Goal: Navigation & Orientation: Find specific page/section

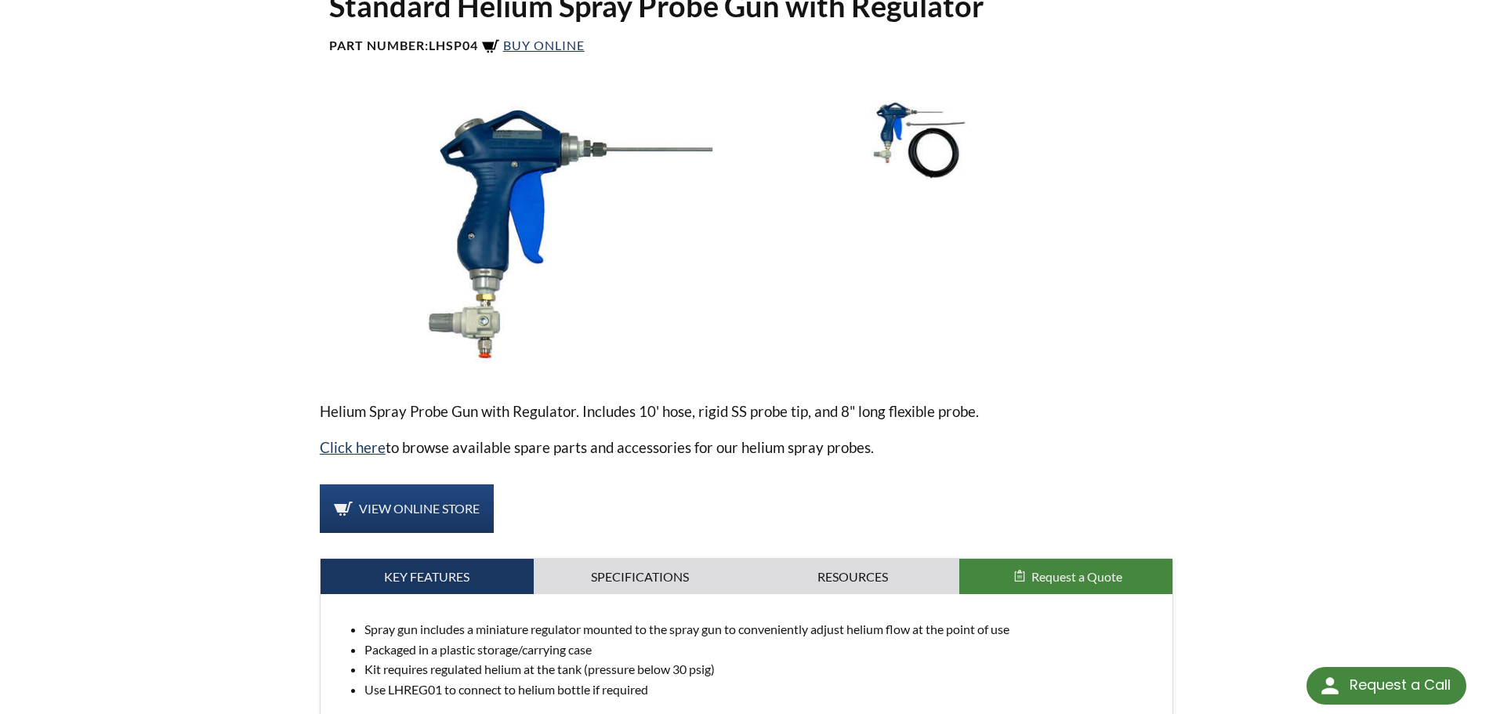
scroll to position [313, 0]
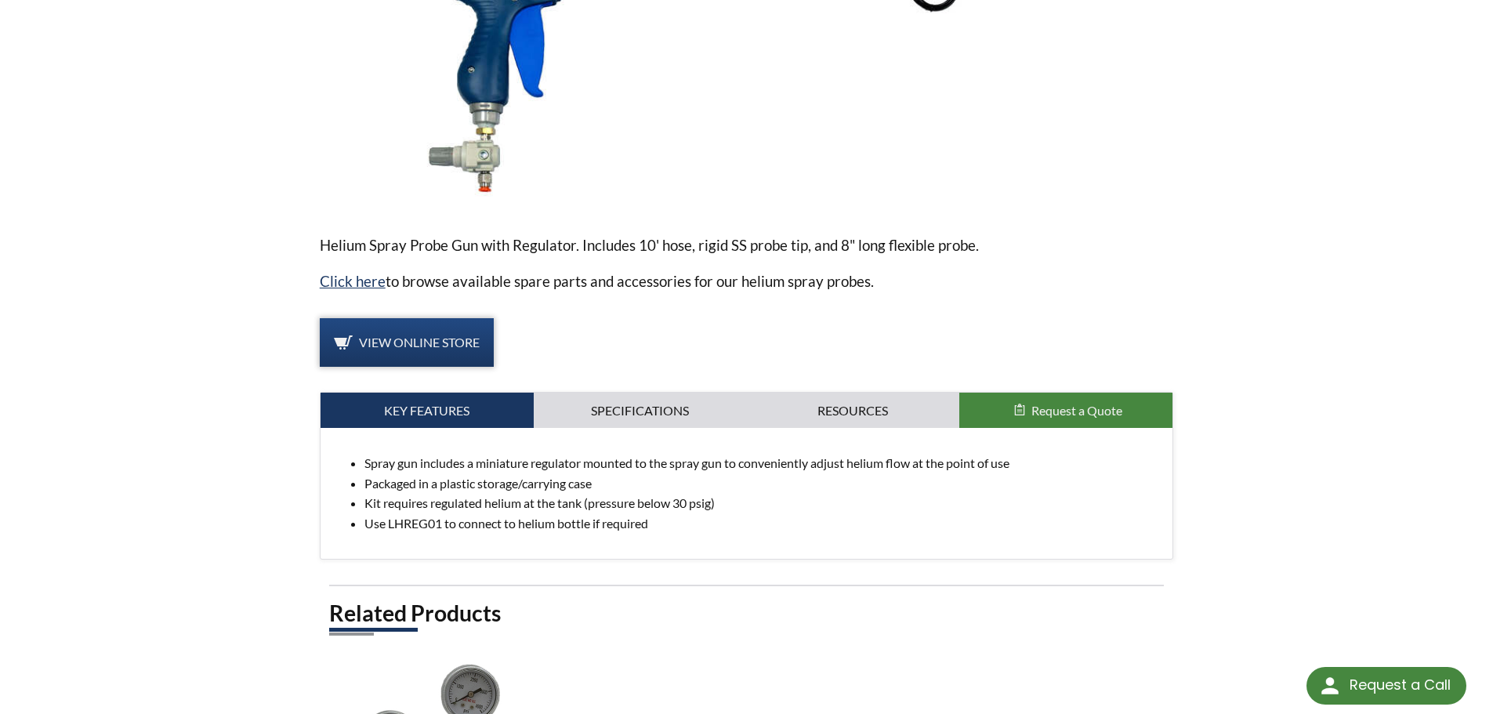
click at [452, 356] on link "View Online Store" at bounding box center [407, 342] width 174 height 49
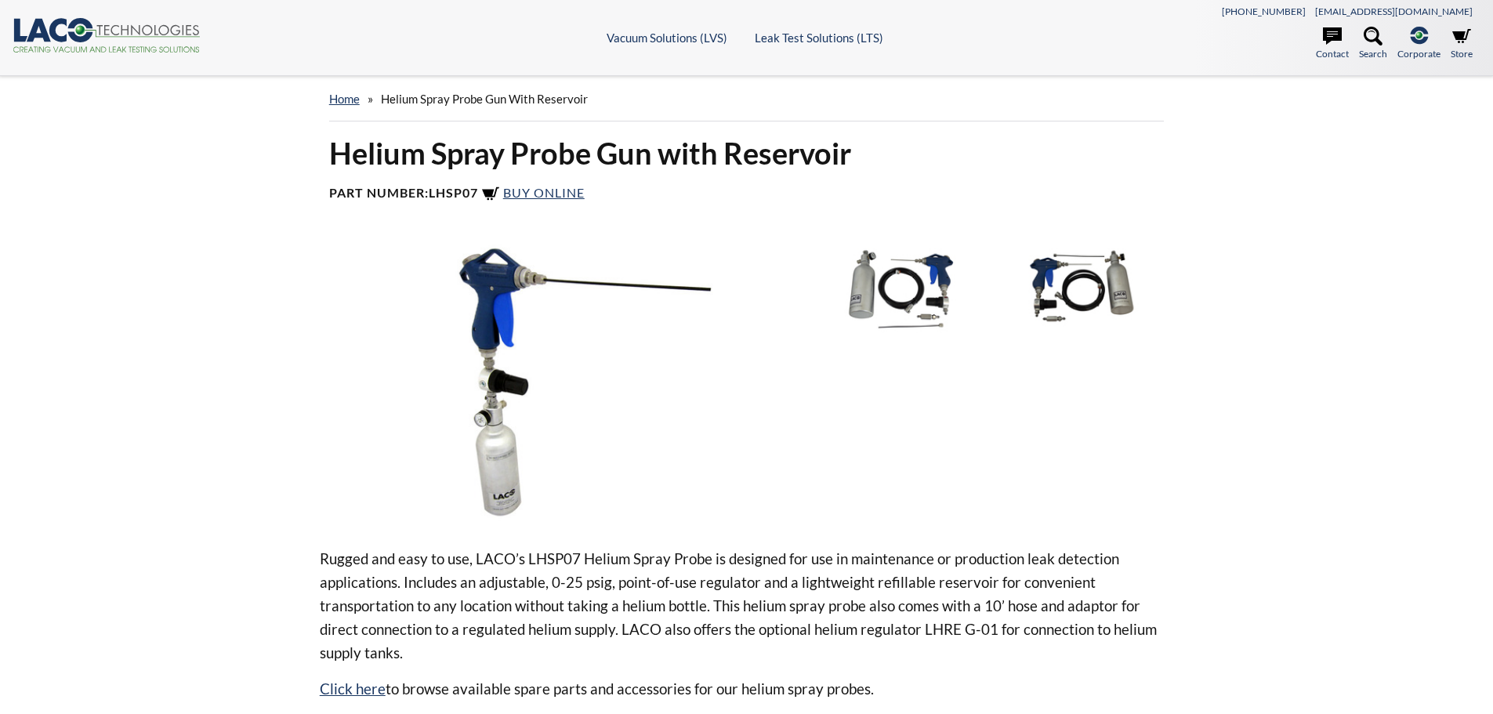
select select "Language Translate Widget"
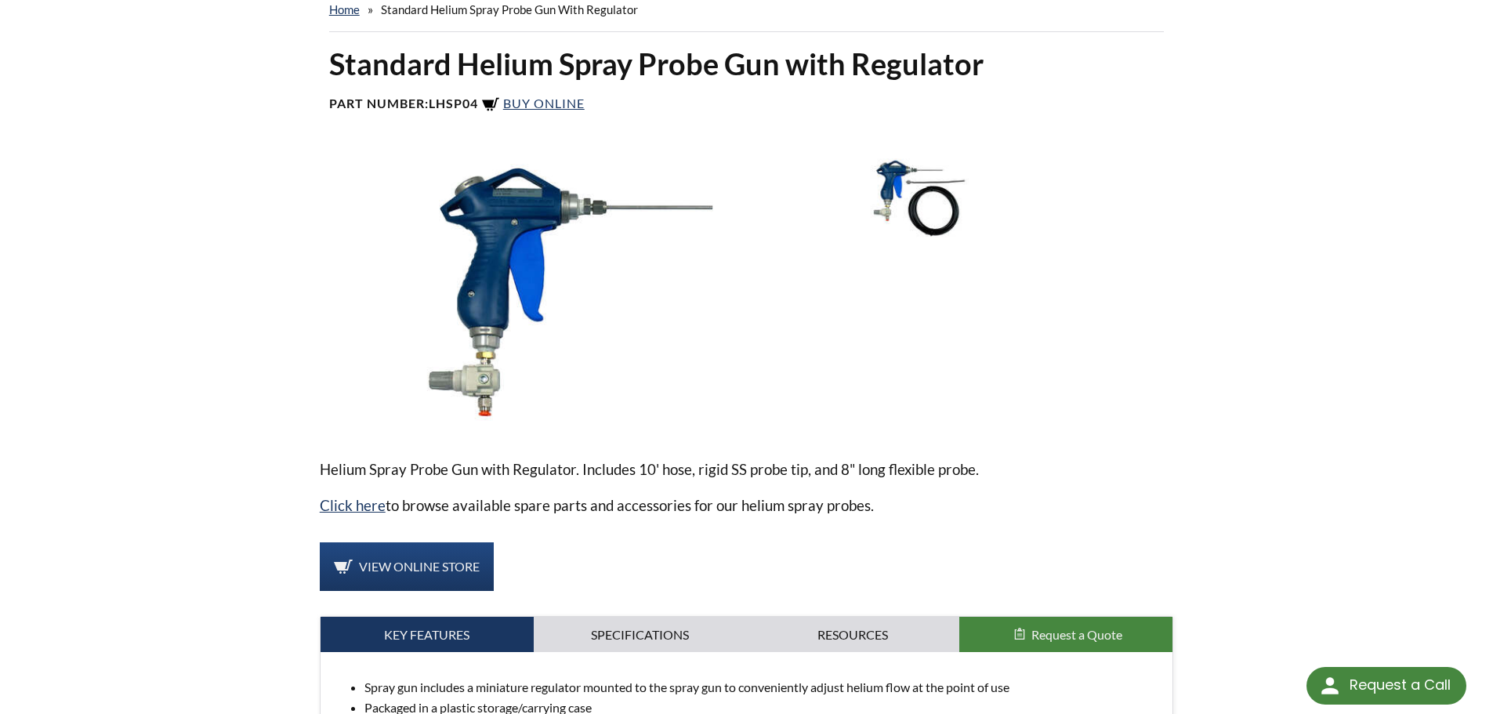
scroll to position [392, 0]
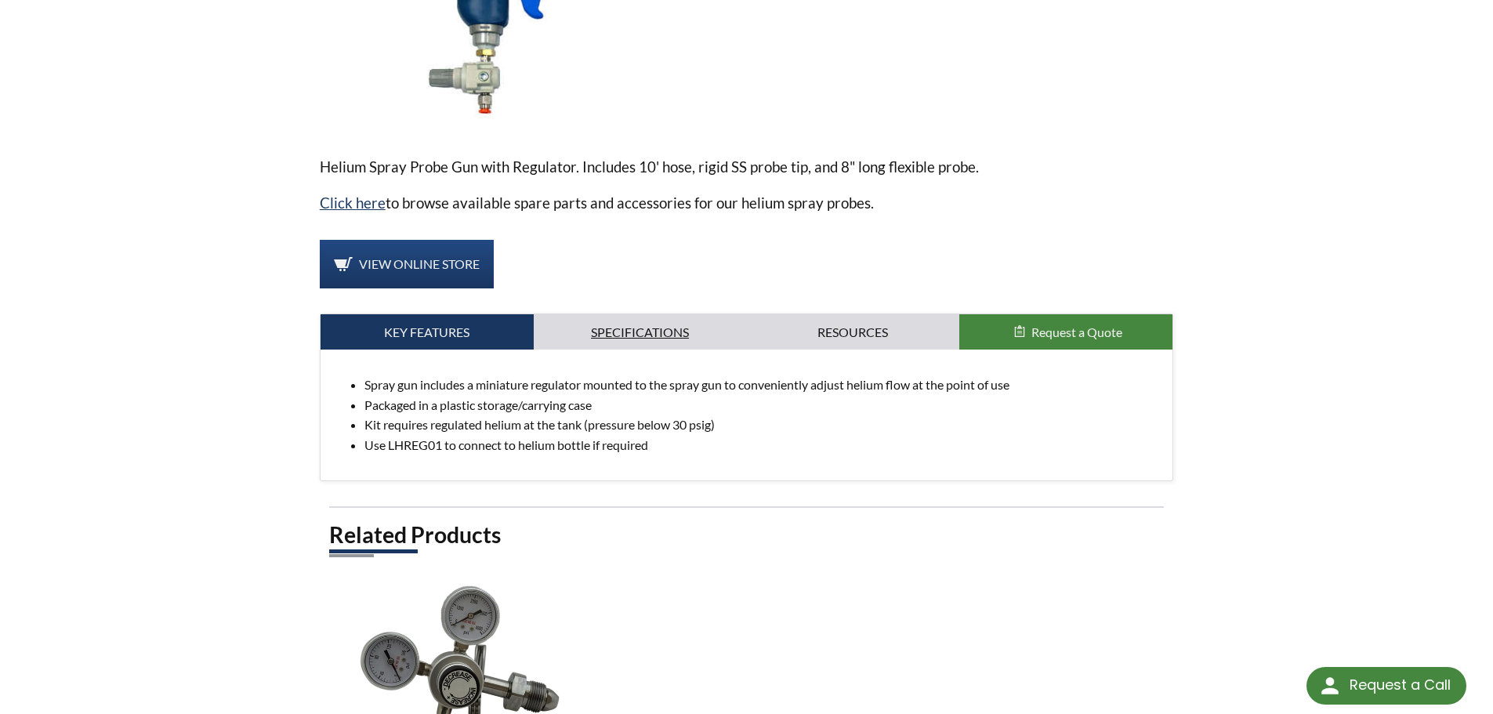
click at [635, 339] on link "Specifications" at bounding box center [640, 332] width 213 height 36
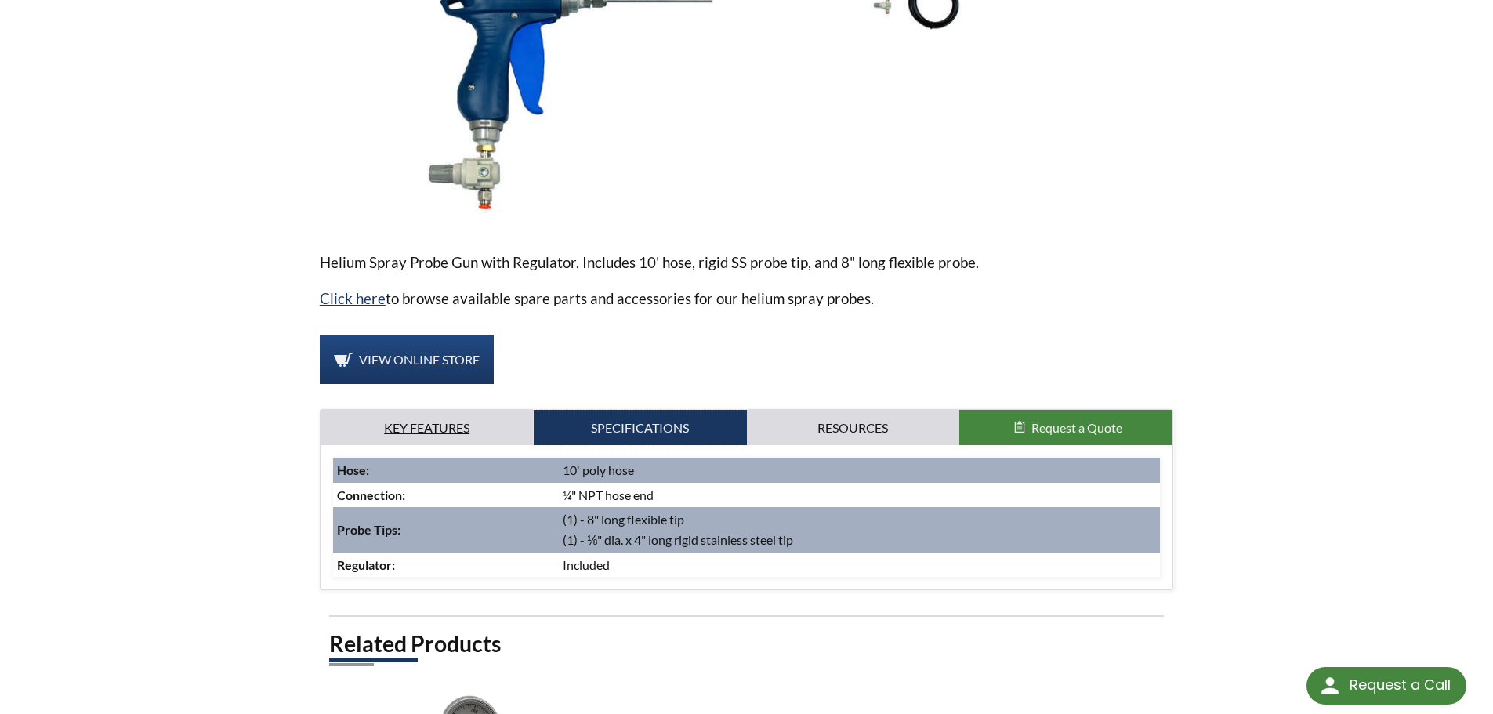
scroll to position [157, 0]
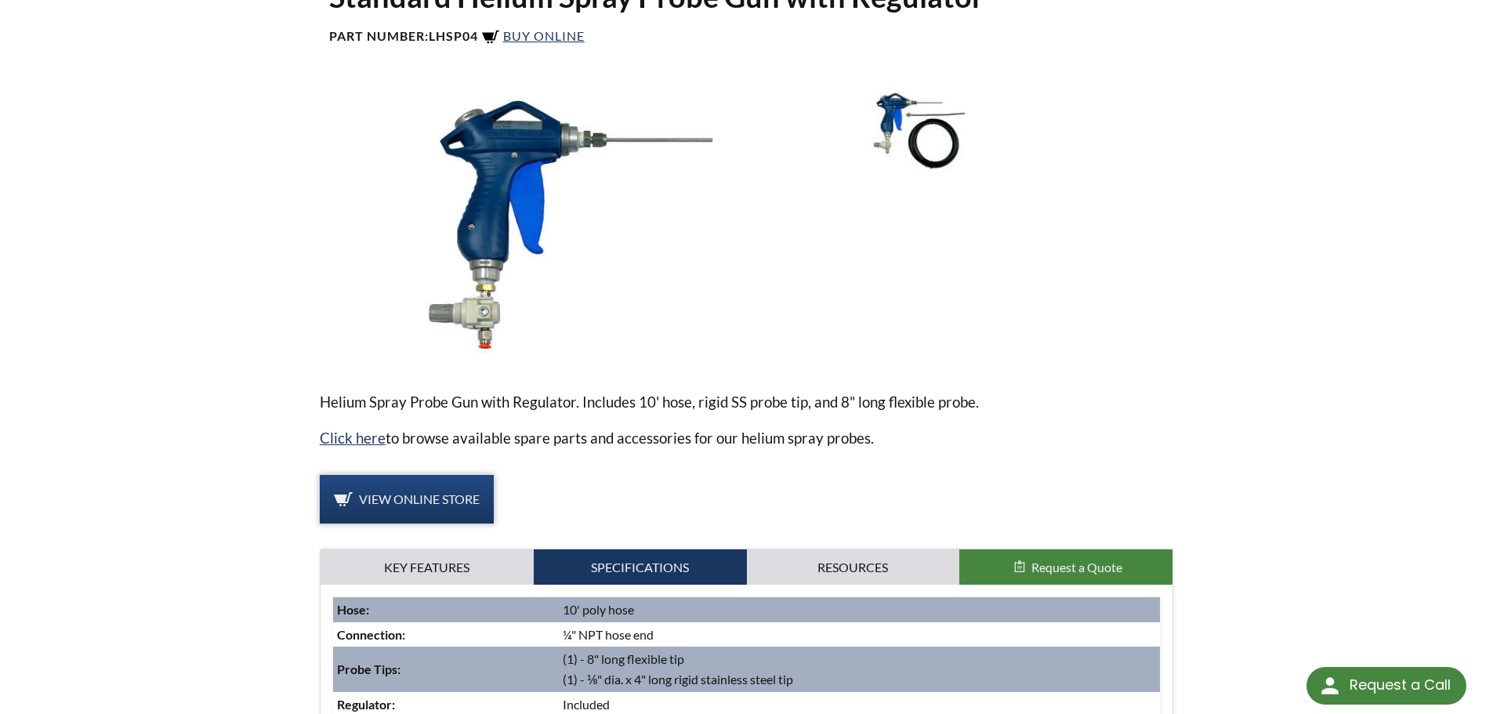
click at [466, 476] on link "View Online Store" at bounding box center [407, 499] width 174 height 49
